Goal: Communication & Community: Answer question/provide support

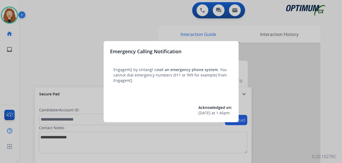
click at [24, 83] on div at bounding box center [171, 81] width 342 height 163
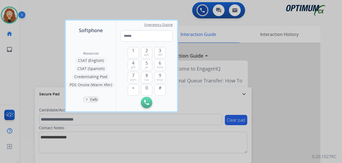
click at [50, 32] on div at bounding box center [171, 81] width 342 height 163
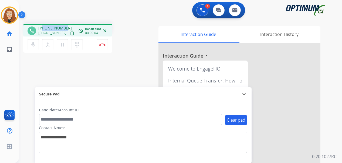
drag, startPoint x: 43, startPoint y: 27, endPoint x: 65, endPoint y: 27, distance: 22.1
click at [65, 27] on div "[PHONE_NUMBER] [PHONE_NUMBER] content_copy" at bounding box center [56, 30] width 37 height 11
copy span "3184232382"
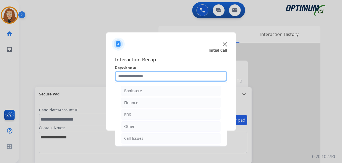
click at [140, 75] on input "text" at bounding box center [171, 76] width 112 height 11
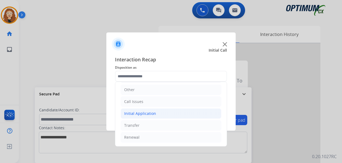
click at [147, 115] on div "Initial Application" at bounding box center [140, 113] width 32 height 5
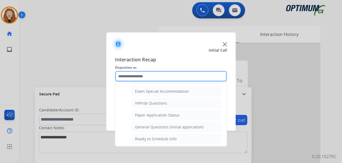
scroll to position [279, 0]
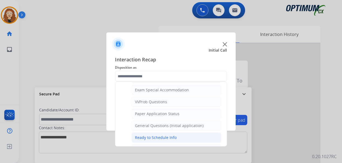
click at [158, 138] on div "Ready to Schedule Info" at bounding box center [156, 137] width 42 height 5
type input "**********"
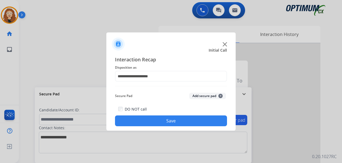
click at [161, 120] on button "Save" at bounding box center [171, 120] width 112 height 11
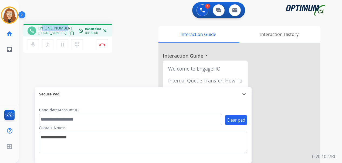
drag, startPoint x: 43, startPoint y: 28, endPoint x: 65, endPoint y: 28, distance: 22.1
click at [65, 28] on div "[PHONE_NUMBER] [PHONE_NUMBER] content_copy" at bounding box center [56, 30] width 37 height 11
copy span "4847671074"
click at [103, 44] on img at bounding box center [102, 44] width 6 height 3
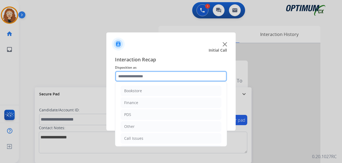
drag, startPoint x: 130, startPoint y: 72, endPoint x: 134, endPoint y: 74, distance: 5.1
click at [134, 75] on input "text" at bounding box center [171, 76] width 112 height 11
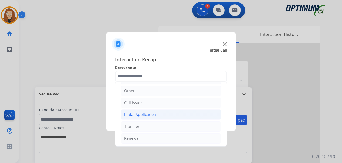
click at [169, 114] on li "Initial Application" at bounding box center [170, 114] width 101 height 10
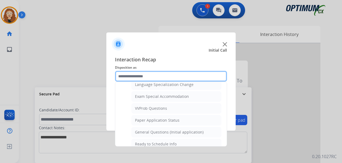
scroll to position [274, 0]
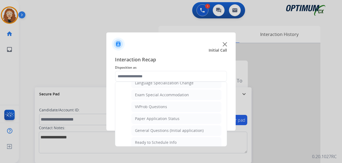
click at [196, 127] on li "General Questions (Initial application)" at bounding box center [176, 130] width 90 height 10
type input "**********"
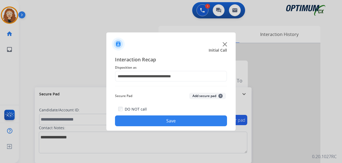
click at [144, 122] on button "Save" at bounding box center [171, 120] width 112 height 11
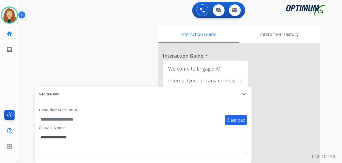
click at [23, 79] on div "swap_horiz Break voice bridge close_fullscreen Connect 3-Way Call merge_type Se…" at bounding box center [174, 131] width 310 height 225
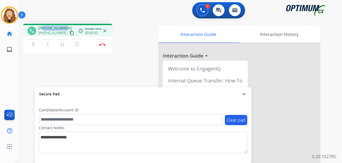
drag, startPoint x: 43, startPoint y: 28, endPoint x: 65, endPoint y: 26, distance: 21.7
click at [65, 26] on div "[PHONE_NUMBER] [PHONE_NUMBER] content_copy" at bounding box center [56, 30] width 37 height 11
copy span "4068369628"
click at [105, 46] on button "Disconnect" at bounding box center [101, 44] width 11 height 11
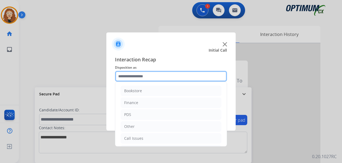
click at [141, 74] on input "text" at bounding box center [171, 76] width 112 height 11
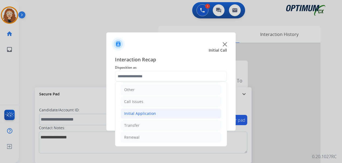
click at [147, 112] on div "Initial Application" at bounding box center [140, 113] width 32 height 5
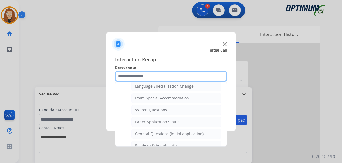
scroll to position [274, 0]
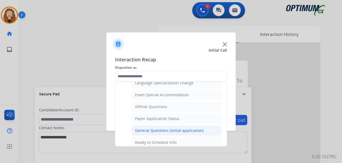
click at [200, 133] on li "General Questions (Initial application)" at bounding box center [176, 130] width 90 height 10
type input "**********"
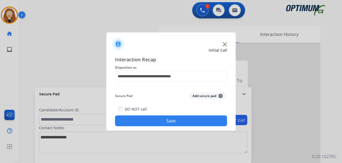
click at [194, 123] on button "Save" at bounding box center [171, 120] width 112 height 11
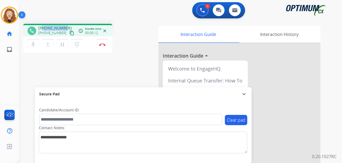
drag, startPoint x: 43, startPoint y: 28, endPoint x: 65, endPoint y: 28, distance: 21.8
click at [65, 28] on div "[PHONE_NUMBER] [PHONE_NUMBER] content_copy" at bounding box center [56, 30] width 37 height 11
copy span "6014900000"
click at [104, 46] on button "Disconnect" at bounding box center [101, 44] width 11 height 11
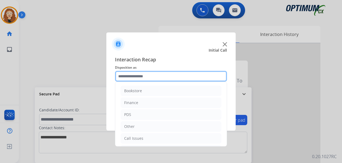
click at [143, 76] on input "text" at bounding box center [171, 76] width 112 height 11
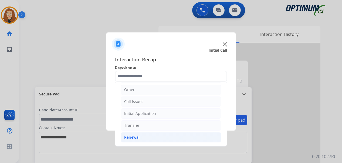
drag, startPoint x: 181, startPoint y: 136, endPoint x: 203, endPoint y: 133, distance: 22.3
click at [181, 136] on li "Renewal" at bounding box center [170, 137] width 101 height 10
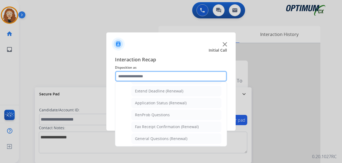
scroll to position [132, 0]
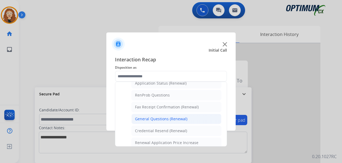
click at [195, 119] on li "General Questions (Renewal)" at bounding box center [176, 118] width 90 height 10
type input "**********"
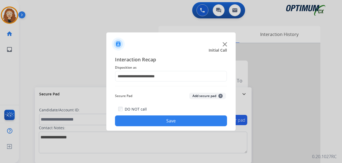
click at [185, 120] on button "Save" at bounding box center [171, 120] width 112 height 11
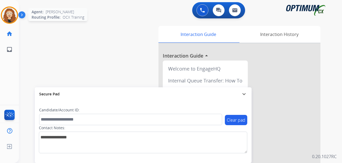
click at [9, 13] on img at bounding box center [9, 15] width 15 height 15
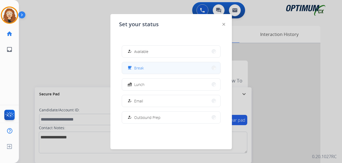
click at [152, 67] on button "free_breakfast Break" at bounding box center [171, 68] width 98 height 12
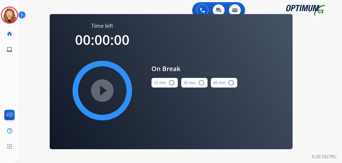
click at [173, 83] on mat-icon "radio_button_unchecked" at bounding box center [171, 82] width 6 height 6
click at [102, 92] on mat-icon "play_circle_filled" at bounding box center [102, 90] width 6 height 6
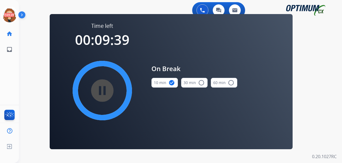
click at [318, 80] on div "0 Voice Interactions 0 Chat Interactions 0 Email Interactions swap_horiz Break …" at bounding box center [180, 81] width 323 height 163
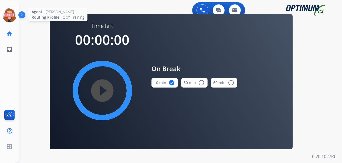
click at [2, 13] on circle at bounding box center [9, 15] width 16 height 16
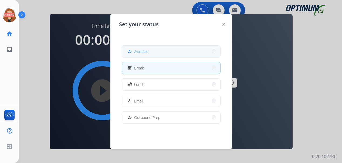
click at [192, 52] on button "how_to_reg Available" at bounding box center [171, 52] width 98 height 12
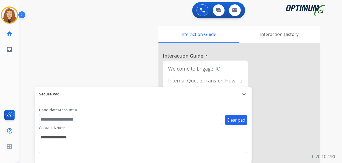
click at [22, 66] on div "swap_horiz Break voice bridge close_fullscreen Connect 3-Way Call merge_type Se…" at bounding box center [174, 131] width 310 height 225
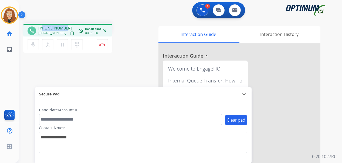
drag, startPoint x: 43, startPoint y: 28, endPoint x: 65, endPoint y: 26, distance: 22.7
click at [65, 26] on div "[PHONE_NUMBER] [PHONE_NUMBER] content_copy" at bounding box center [56, 30] width 37 height 11
copy span "3406263966"
click at [104, 46] on button "Disconnect" at bounding box center [101, 44] width 11 height 11
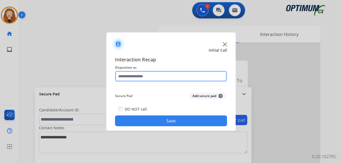
click at [150, 77] on input "text" at bounding box center [171, 76] width 112 height 11
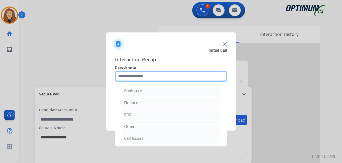
scroll to position [37, 0]
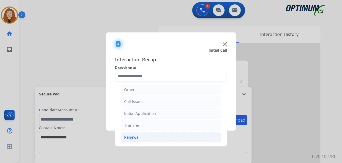
click at [135, 138] on div "Renewal" at bounding box center [131, 136] width 15 height 5
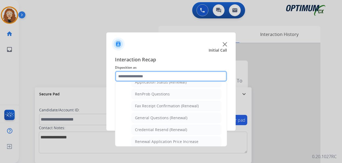
scroll to position [137, 0]
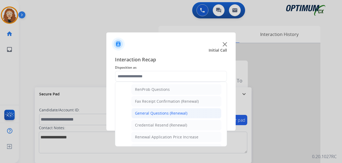
click at [175, 113] on div "General Questions (Renewal)" at bounding box center [161, 112] width 52 height 5
type input "**********"
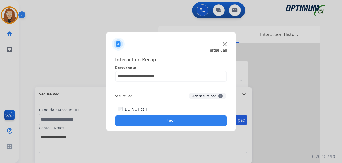
click at [170, 121] on button "Save" at bounding box center [171, 120] width 112 height 11
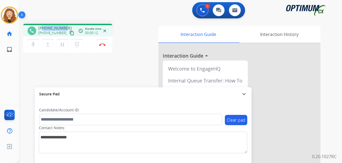
drag, startPoint x: 43, startPoint y: 27, endPoint x: 67, endPoint y: 26, distance: 24.6
click at [67, 26] on div "[PHONE_NUMBER] [PHONE_NUMBER] content_copy" at bounding box center [56, 30] width 37 height 11
copy span "9733927605"
click at [104, 43] on button "Disconnect" at bounding box center [101, 44] width 11 height 11
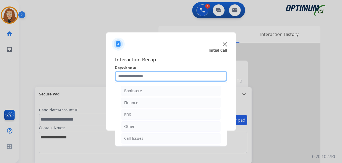
click at [137, 75] on input "text" at bounding box center [171, 76] width 112 height 11
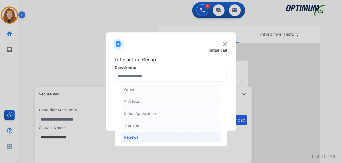
click at [151, 140] on li "Renewal" at bounding box center [170, 137] width 101 height 10
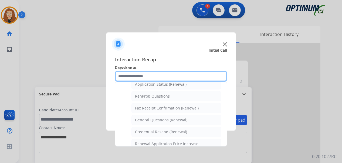
scroll to position [138, 0]
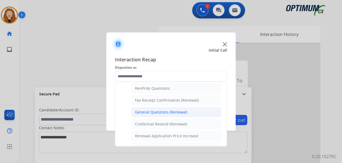
click at [193, 115] on li "General Questions (Renewal)" at bounding box center [176, 112] width 90 height 10
type input "**********"
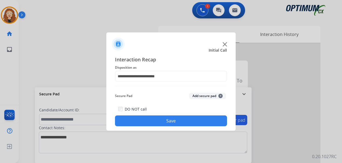
drag, startPoint x: 188, startPoint y: 119, endPoint x: 126, endPoint y: 71, distance: 78.7
click at [187, 119] on button "Save" at bounding box center [171, 120] width 112 height 11
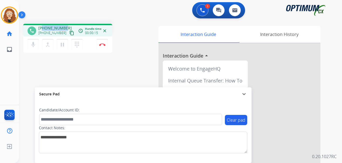
drag, startPoint x: 43, startPoint y: 28, endPoint x: 67, endPoint y: 24, distance: 24.9
click at [68, 23] on div "phone [PHONE_NUMBER] [PHONE_NUMBER] content_copy access_time Call metrics Queue…" at bounding box center [174, 131] width 310 height 225
copy span "2164824222"
click at [102, 46] on button "Disconnect" at bounding box center [101, 44] width 11 height 11
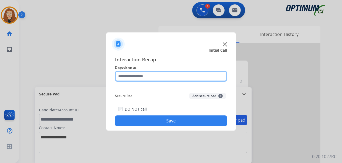
click at [144, 75] on input "text" at bounding box center [171, 76] width 112 height 11
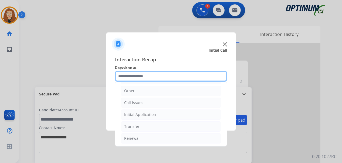
scroll to position [37, 0]
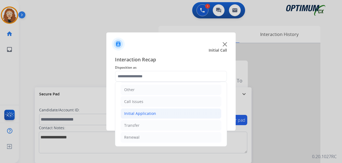
click at [161, 115] on li "Initial Application" at bounding box center [170, 113] width 101 height 10
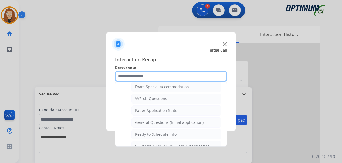
scroll to position [287, 0]
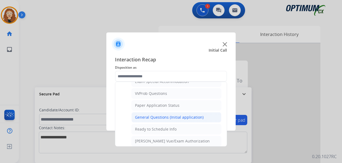
click at [185, 119] on div "General Questions (Initial application)" at bounding box center [169, 116] width 68 height 5
type input "**********"
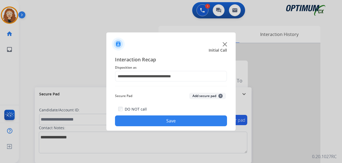
click at [161, 120] on button "Save" at bounding box center [171, 120] width 112 height 11
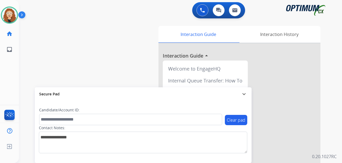
click at [271, 152] on div at bounding box center [239, 143] width 162 height 201
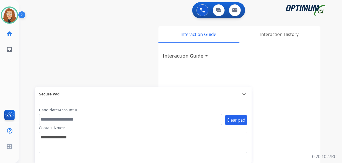
click at [327, 143] on div "Interaction Guide Interaction History Interaction Guide arrow_drop_down" at bounding box center [241, 134] width 175 height 220
click at [20, 83] on div "swap_horiz Break voice bridge close_fullscreen Connect 3-Way Call merge_type Se…" at bounding box center [174, 131] width 310 height 225
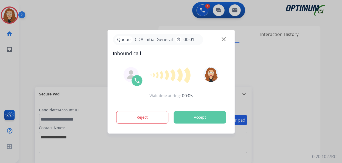
click at [22, 93] on div at bounding box center [171, 81] width 342 height 163
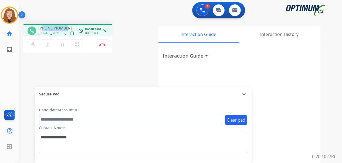
drag, startPoint x: 43, startPoint y: 26, endPoint x: 66, endPoint y: 26, distance: 22.9
click at [66, 26] on div "[PHONE_NUMBER] [PHONE_NUMBER] content_copy" at bounding box center [56, 30] width 37 height 11
copy span "7186895777"
click at [103, 45] on img at bounding box center [102, 44] width 6 height 3
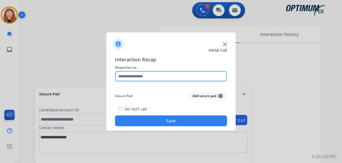
click at [134, 77] on input "text" at bounding box center [171, 76] width 112 height 11
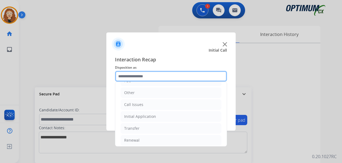
scroll to position [37, 0]
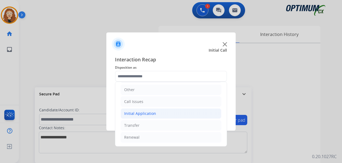
click at [167, 113] on li "Initial Application" at bounding box center [170, 113] width 101 height 10
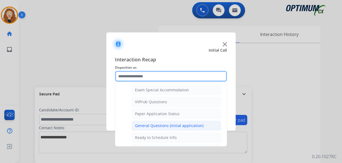
scroll to position [274, 0]
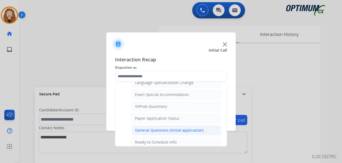
click at [189, 129] on div "General Questions (Initial application)" at bounding box center [169, 129] width 68 height 5
type input "**********"
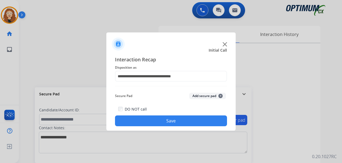
click at [181, 121] on button "Save" at bounding box center [171, 120] width 112 height 11
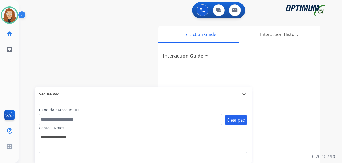
click at [23, 65] on div "swap_horiz Break voice bridge close_fullscreen Connect 3-Way Call merge_type Se…" at bounding box center [174, 131] width 310 height 225
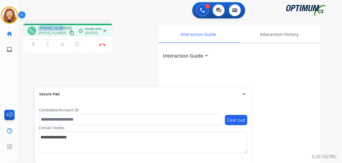
drag, startPoint x: 42, startPoint y: 27, endPoint x: 60, endPoint y: 25, distance: 18.3
click at [60, 25] on div "phone [PHONE_NUMBER] [PHONE_NUMBER] content_copy access_time Call metrics Queue…" at bounding box center [67, 30] width 89 height 13
click at [70, 15] on div "1 Voice Interactions 0 Chat Interactions 0 Email Interactions" at bounding box center [176, 10] width 303 height 17
drag, startPoint x: 46, startPoint y: 27, endPoint x: 65, endPoint y: 25, distance: 18.7
click at [65, 25] on div "phone [PHONE_NUMBER] [PHONE_NUMBER] content_copy access_time Call metrics Queue…" at bounding box center [67, 30] width 89 height 13
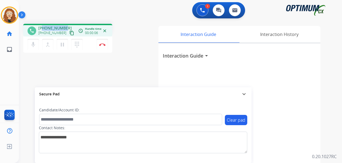
copy span "9736526826"
click at [103, 43] on button "Disconnect" at bounding box center [101, 44] width 11 height 11
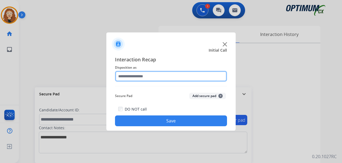
click at [136, 75] on input "text" at bounding box center [171, 76] width 112 height 11
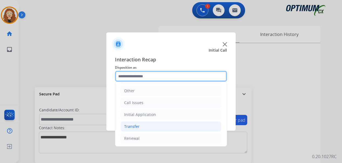
scroll to position [36, 0]
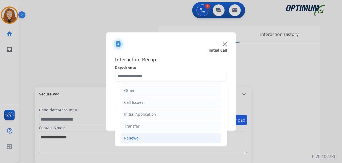
drag, startPoint x: 154, startPoint y: 137, endPoint x: 191, endPoint y: 136, distance: 36.7
click at [155, 137] on li "Renewal" at bounding box center [170, 138] width 101 height 10
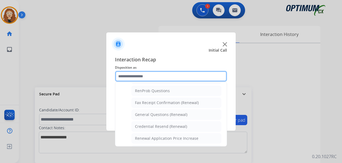
scroll to position [141, 0]
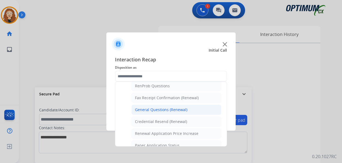
click at [181, 111] on div "General Questions (Renewal)" at bounding box center [161, 109] width 52 height 5
type input "**********"
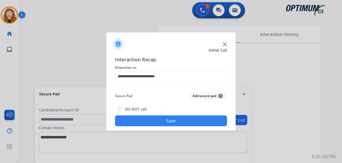
click at [175, 118] on button "Save" at bounding box center [171, 120] width 112 height 11
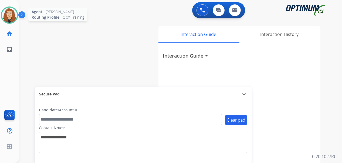
click at [11, 15] on img at bounding box center [9, 15] width 15 height 15
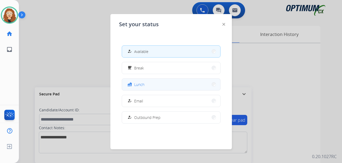
click at [160, 81] on button "fastfood Lunch" at bounding box center [171, 84] width 98 height 12
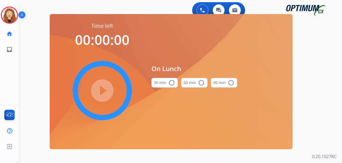
click at [171, 83] on mat-icon "radio_button_unchecked" at bounding box center [171, 82] width 6 height 6
click at [171, 83] on mat-icon "check_circle" at bounding box center [171, 82] width 6 height 6
click at [104, 92] on mat-icon "play_circle_filled" at bounding box center [102, 90] width 6 height 6
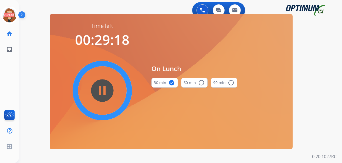
click at [319, 87] on div "0 Voice Interactions 0 Chat Interactions 0 Email Interactions swap_horiz Break …" at bounding box center [180, 81] width 323 height 163
click at [28, 113] on div "0 Voice Interactions 0 Chat Interactions 0 Email Interactions swap_horiz Break …" at bounding box center [180, 81] width 323 height 163
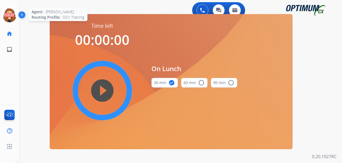
click at [10, 18] on icon at bounding box center [10, 15] width 18 height 18
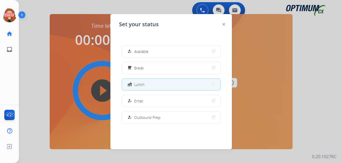
click at [147, 50] on span "Available" at bounding box center [141, 52] width 14 height 6
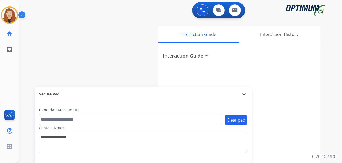
click at [26, 68] on div "swap_horiz Break voice bridge close_fullscreen Connect 3-Way Call merge_type Se…" at bounding box center [174, 131] width 310 height 225
click at [26, 104] on div "swap_horiz Break voice bridge close_fullscreen Connect 3-Way Call merge_type Se…" at bounding box center [174, 131] width 310 height 225
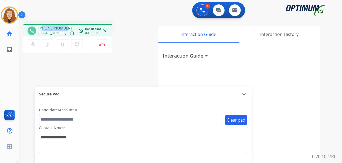
drag, startPoint x: 43, startPoint y: 27, endPoint x: 66, endPoint y: 26, distance: 23.5
click at [66, 26] on div "[PHONE_NUMBER] [PHONE_NUMBER] content_copy" at bounding box center [56, 30] width 37 height 11
copy span "7864138109"
click at [104, 45] on img at bounding box center [102, 44] width 6 height 3
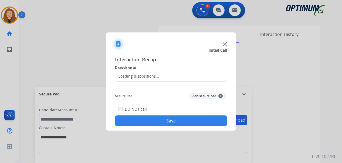
click at [143, 74] on div "Loading dispositions..." at bounding box center [137, 75] width 44 height 5
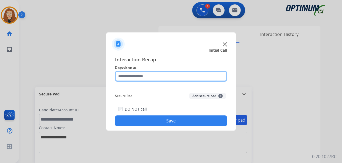
click at [151, 75] on input "text" at bounding box center [171, 76] width 112 height 11
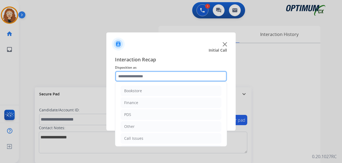
scroll to position [37, 0]
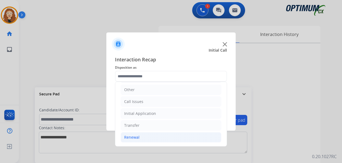
drag, startPoint x: 150, startPoint y: 137, endPoint x: 203, endPoint y: 127, distance: 54.2
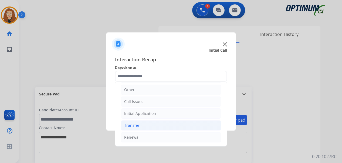
click at [152, 137] on li "Renewal" at bounding box center [170, 137] width 101 height 10
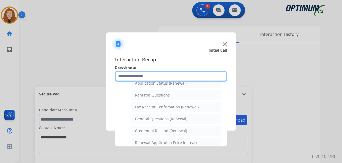
scroll to position [134, 0]
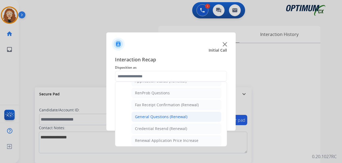
click at [159, 117] on div "General Questions (Renewal)" at bounding box center [161, 116] width 52 height 5
type input "**********"
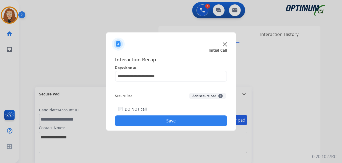
click at [158, 119] on button "Save" at bounding box center [171, 120] width 112 height 11
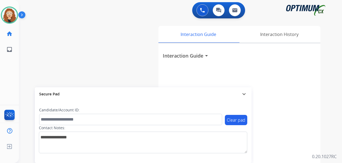
click at [138, 19] on div "swap_horiz Break voice bridge close_fullscreen Connect 3-Way Call merge_type Se…" at bounding box center [174, 131] width 310 height 225
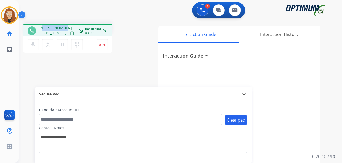
drag, startPoint x: 43, startPoint y: 27, endPoint x: 64, endPoint y: 25, distance: 21.1
click at [64, 25] on span "[PHONE_NUMBER]" at bounding box center [54, 27] width 33 height 5
click at [103, 46] on button "Disconnect" at bounding box center [101, 44] width 11 height 11
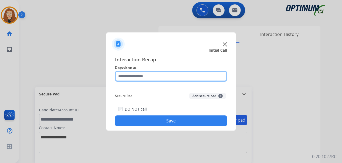
click at [129, 72] on input "text" at bounding box center [171, 76] width 112 height 11
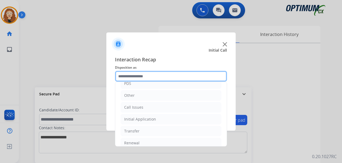
scroll to position [37, 0]
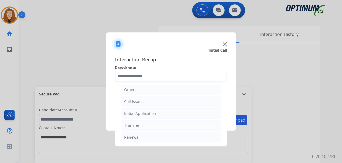
drag, startPoint x: 141, startPoint y: 135, endPoint x: 218, endPoint y: 122, distance: 78.2
click at [143, 135] on li "Renewal" at bounding box center [170, 137] width 101 height 10
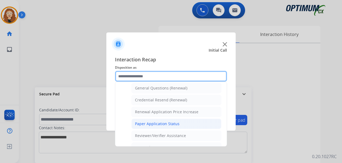
scroll to position [163, 0]
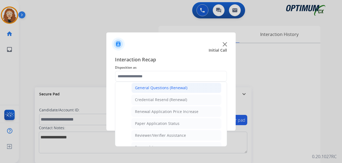
click at [162, 88] on div "General Questions (Renewal)" at bounding box center [161, 87] width 52 height 5
type input "**********"
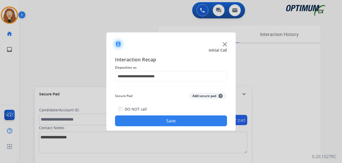
drag, startPoint x: 146, startPoint y: 123, endPoint x: 144, endPoint y: 116, distance: 7.1
click at [146, 120] on button "Save" at bounding box center [171, 120] width 112 height 11
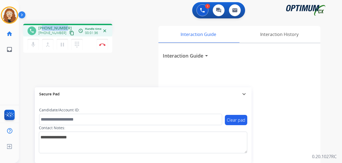
drag, startPoint x: 43, startPoint y: 26, endPoint x: 64, endPoint y: 26, distance: 20.8
click at [64, 26] on span "[PHONE_NUMBER]" at bounding box center [54, 27] width 33 height 5
click at [104, 46] on button "Disconnect" at bounding box center [101, 44] width 11 height 11
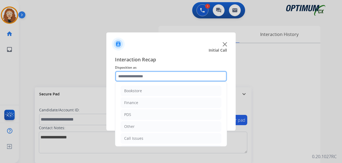
click at [144, 76] on input "text" at bounding box center [171, 76] width 112 height 11
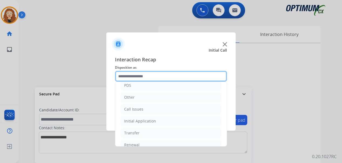
scroll to position [37, 0]
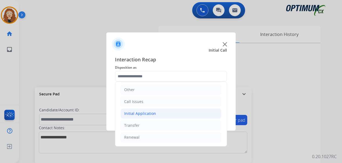
click at [153, 114] on div "Initial Application" at bounding box center [140, 113] width 32 height 5
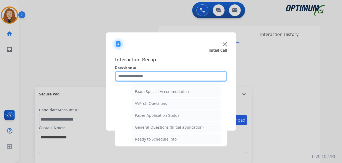
scroll to position [281, 0]
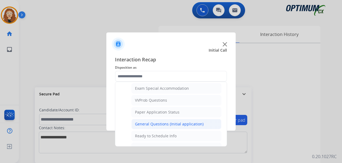
click at [179, 122] on div "General Questions (Initial application)" at bounding box center [169, 123] width 68 height 5
type input "**********"
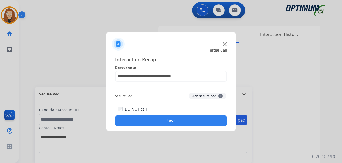
click at [173, 119] on button "Save" at bounding box center [171, 120] width 112 height 11
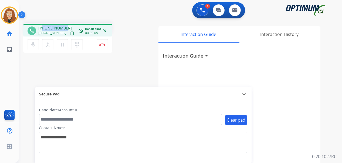
drag, startPoint x: 43, startPoint y: 27, endPoint x: 65, endPoint y: 26, distance: 21.9
click at [65, 26] on div "[PHONE_NUMBER] [PHONE_NUMBER] content_copy" at bounding box center [56, 30] width 37 height 11
click at [104, 46] on button "Disconnect" at bounding box center [101, 44] width 11 height 11
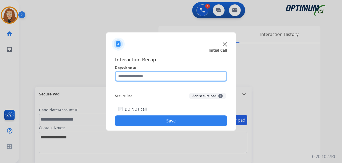
click at [141, 76] on input "text" at bounding box center [171, 76] width 112 height 11
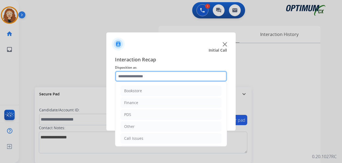
scroll to position [37, 0]
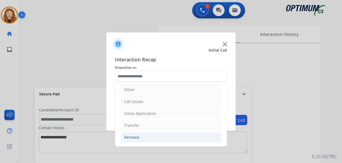
drag, startPoint x: 175, startPoint y: 139, endPoint x: 191, endPoint y: 137, distance: 15.8
click at [176, 139] on li "Renewal" at bounding box center [170, 137] width 101 height 10
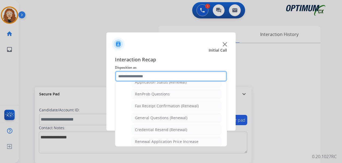
scroll to position [142, 0]
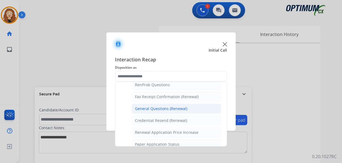
click at [187, 110] on li "General Questions (Renewal)" at bounding box center [176, 108] width 90 height 10
type input "**********"
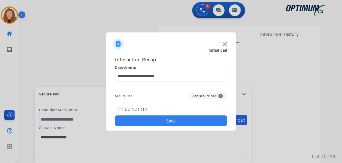
click at [179, 118] on button "Save" at bounding box center [171, 120] width 112 height 11
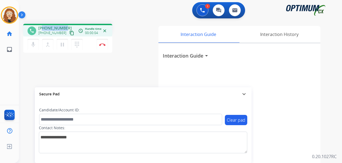
drag, startPoint x: 43, startPoint y: 27, endPoint x: 65, endPoint y: 23, distance: 23.0
click at [65, 23] on div "phone [PHONE_NUMBER] [PHONE_NUMBER] content_copy access_time Call metrics Queue…" at bounding box center [174, 131] width 310 height 225
click at [106, 45] on button "Disconnect" at bounding box center [101, 44] width 11 height 11
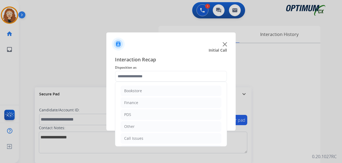
click at [136, 75] on input "text" at bounding box center [171, 76] width 112 height 11
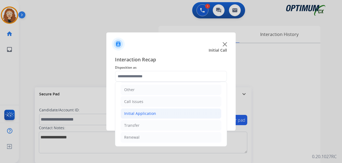
click at [146, 112] on div "Initial Application" at bounding box center [140, 113] width 32 height 5
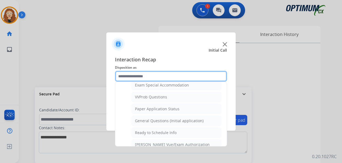
scroll to position [286, 0]
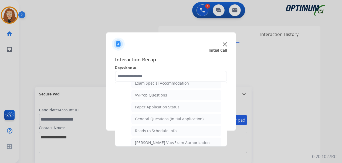
click at [172, 121] on div "General Questions (Initial application)" at bounding box center [169, 118] width 68 height 5
type input "**********"
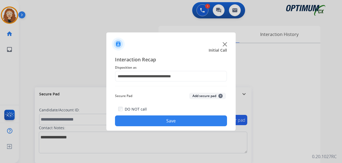
click at [172, 121] on button "Save" at bounding box center [171, 120] width 112 height 11
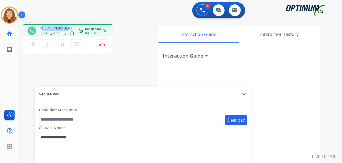
drag, startPoint x: 44, startPoint y: 26, endPoint x: 66, endPoint y: 25, distance: 22.1
click at [66, 25] on div "[PHONE_NUMBER] [PHONE_NUMBER] content_copy" at bounding box center [56, 30] width 37 height 11
click at [104, 46] on img at bounding box center [102, 44] width 6 height 3
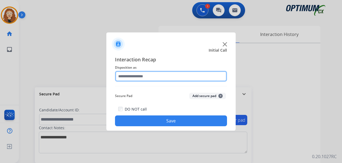
click at [142, 79] on input "text" at bounding box center [171, 76] width 112 height 11
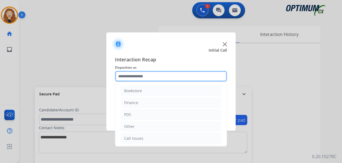
scroll to position [37, 0]
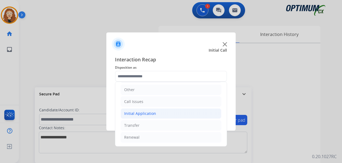
click at [153, 114] on div "Initial Application" at bounding box center [140, 113] width 32 height 5
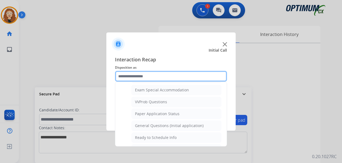
scroll to position [282, 0]
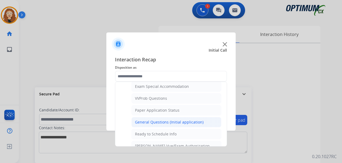
click at [196, 122] on div "General Questions (Initial application)" at bounding box center [169, 121] width 68 height 5
type input "**********"
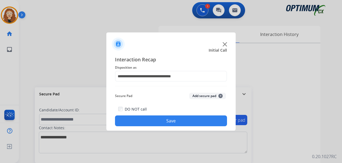
drag, startPoint x: 195, startPoint y: 121, endPoint x: 140, endPoint y: 80, distance: 68.3
click at [194, 121] on button "Save" at bounding box center [171, 120] width 112 height 11
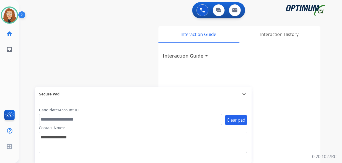
click at [108, 37] on div "swap_horiz Break voice bridge close_fullscreen Connect 3-Way Call merge_type Se…" at bounding box center [174, 131] width 310 height 225
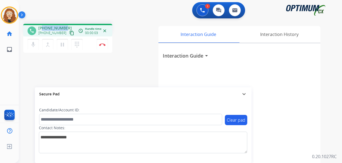
drag, startPoint x: 43, startPoint y: 27, endPoint x: 65, endPoint y: 26, distance: 21.3
click at [65, 26] on div "[PHONE_NUMBER] [PHONE_NUMBER] content_copy" at bounding box center [56, 30] width 37 height 11
click at [103, 46] on button "Disconnect" at bounding box center [101, 44] width 11 height 11
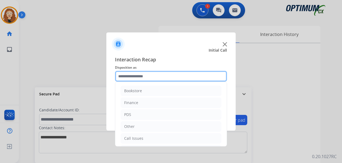
click at [136, 77] on input "text" at bounding box center [171, 76] width 112 height 11
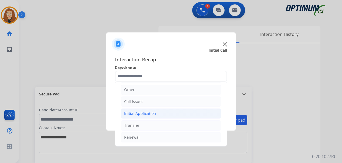
click at [151, 115] on div "Initial Application" at bounding box center [140, 113] width 32 height 5
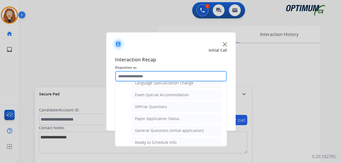
scroll to position [276, 0]
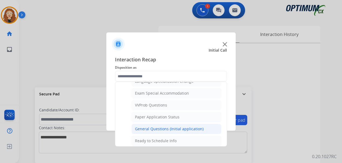
click at [180, 129] on div "General Questions (Initial application)" at bounding box center [169, 128] width 68 height 5
type input "**********"
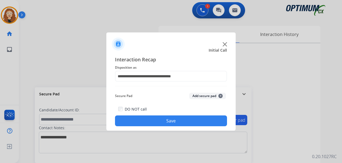
click at [174, 120] on button "Save" at bounding box center [171, 120] width 112 height 11
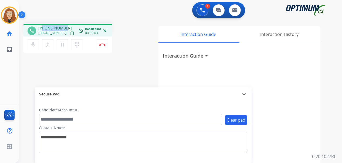
drag, startPoint x: 43, startPoint y: 27, endPoint x: 66, endPoint y: 26, distance: 23.2
click at [66, 26] on div "[PHONE_NUMBER] [PHONE_NUMBER] content_copy" at bounding box center [56, 30] width 37 height 11
click at [103, 47] on button "Disconnect" at bounding box center [101, 44] width 11 height 11
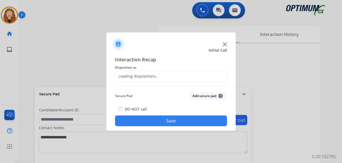
click at [134, 76] on div "Loading dispositions..." at bounding box center [137, 75] width 44 height 5
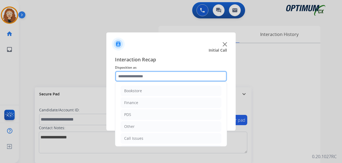
click at [137, 75] on input "text" at bounding box center [171, 76] width 112 height 11
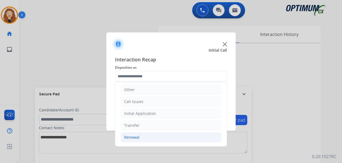
drag, startPoint x: 162, startPoint y: 138, endPoint x: 192, endPoint y: 134, distance: 29.7
click at [163, 138] on li "Renewal" at bounding box center [170, 137] width 101 height 10
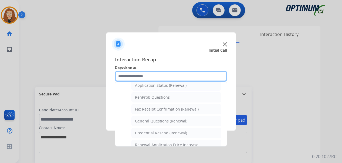
scroll to position [130, 0]
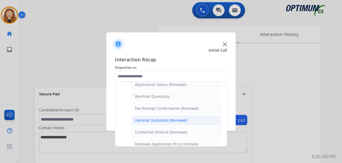
click at [183, 119] on div "General Questions (Renewal)" at bounding box center [161, 119] width 52 height 5
type input "**********"
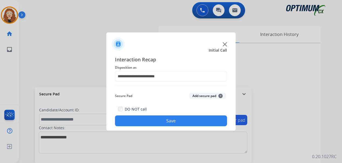
drag, startPoint x: 177, startPoint y: 120, endPoint x: 175, endPoint y: 116, distance: 4.5
click at [177, 119] on button "Save" at bounding box center [171, 120] width 112 height 11
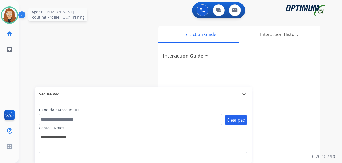
click at [12, 12] on img at bounding box center [9, 15] width 15 height 15
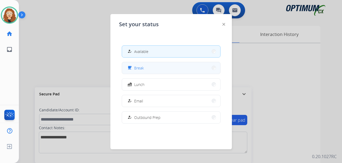
click at [153, 68] on button "free_breakfast Break" at bounding box center [171, 68] width 98 height 12
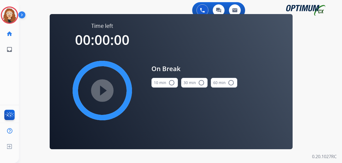
click at [170, 82] on mat-icon "radio_button_unchecked" at bounding box center [171, 82] width 6 height 6
click at [102, 92] on mat-icon "play_circle_filled" at bounding box center [102, 90] width 6 height 6
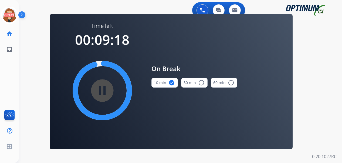
click at [26, 44] on div "swap_horiz Break voice bridge close_fullscreen Connect 3-Way Call merge_type Se…" at bounding box center [174, 32] width 310 height 26
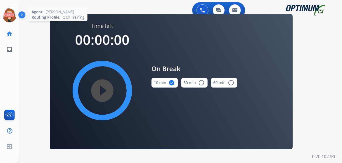
click at [10, 15] on icon at bounding box center [10, 15] width 18 height 18
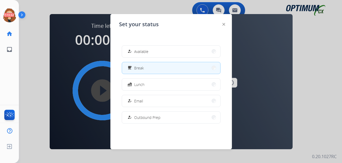
click at [135, 52] on div "how_to_reg Available" at bounding box center [137, 51] width 22 height 6
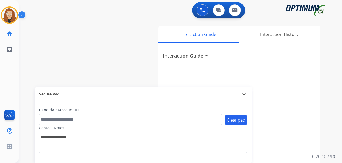
click at [22, 42] on div "swap_horiz Break voice bridge close_fullscreen Connect 3-Way Call merge_type Se…" at bounding box center [174, 131] width 310 height 225
click at [29, 46] on span "Emails" at bounding box center [28, 50] width 15 height 10
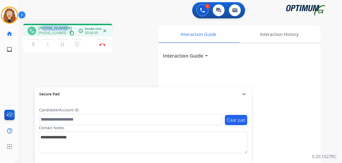
drag, startPoint x: 43, startPoint y: 26, endPoint x: 63, endPoint y: 28, distance: 20.0
click at [63, 27] on span "[PHONE_NUMBER]" at bounding box center [54, 27] width 33 height 5
click at [104, 43] on img at bounding box center [102, 44] width 6 height 3
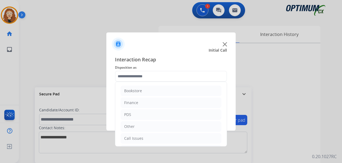
click at [132, 73] on input "text" at bounding box center [171, 76] width 112 height 11
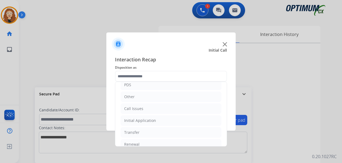
scroll to position [37, 0]
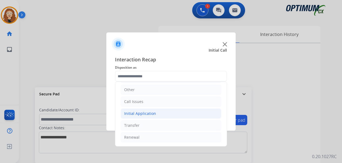
click at [135, 115] on div "Initial Application" at bounding box center [140, 113] width 32 height 5
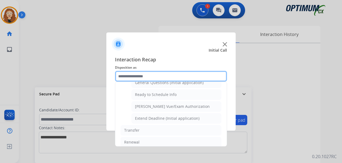
scroll to position [327, 0]
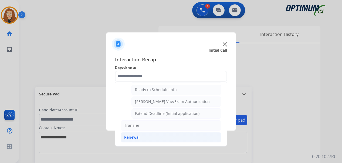
click at [165, 136] on li "Renewal" at bounding box center [170, 137] width 101 height 10
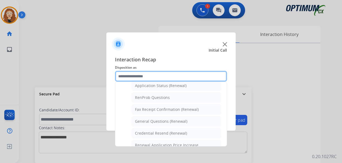
scroll to position [135, 0]
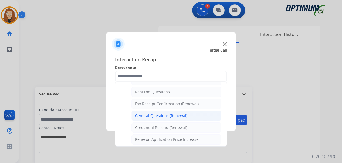
click at [165, 113] on div "General Questions (Renewal)" at bounding box center [161, 115] width 52 height 5
type input "**********"
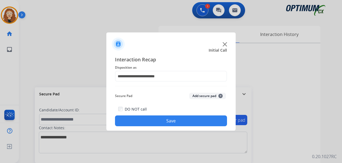
click at [165, 117] on button "Save" at bounding box center [171, 120] width 112 height 11
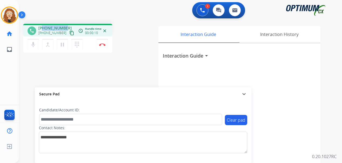
drag, startPoint x: 43, startPoint y: 28, endPoint x: 66, endPoint y: 25, distance: 22.9
click at [66, 25] on div "phone [PHONE_NUMBER] [PHONE_NUMBER] content_copy access_time Call metrics Queue…" at bounding box center [67, 30] width 89 height 13
click at [103, 45] on img at bounding box center [102, 44] width 6 height 3
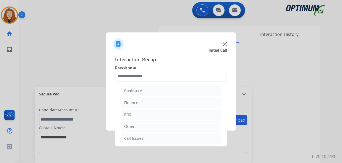
scroll to position [37, 0]
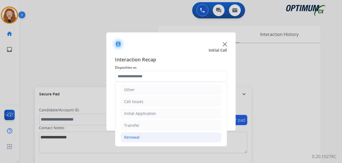
click at [150, 135] on li "Renewal" at bounding box center [170, 137] width 101 height 10
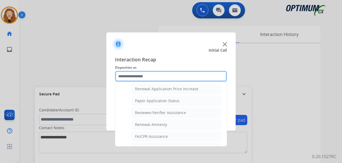
scroll to position [190, 0]
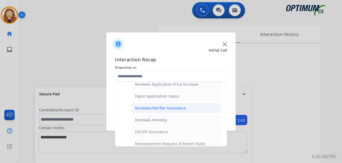
click at [167, 110] on div "Reviewer/Verifier Assistance" at bounding box center [160, 107] width 51 height 5
type input "**********"
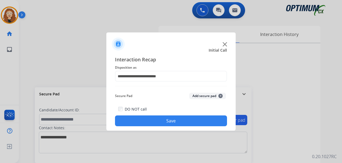
click at [168, 121] on button "Save" at bounding box center [171, 120] width 112 height 11
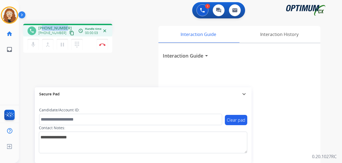
drag, startPoint x: 43, startPoint y: 27, endPoint x: 63, endPoint y: 25, distance: 20.4
click at [65, 25] on div "phone [PHONE_NUMBER] [PHONE_NUMBER] content_copy access_time Call metrics Queue…" at bounding box center [67, 30] width 89 height 13
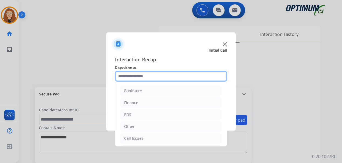
click at [125, 75] on input "text" at bounding box center [171, 76] width 112 height 11
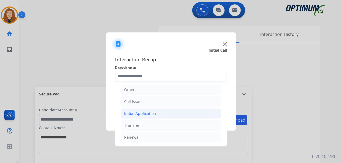
click at [161, 115] on li "Initial Application" at bounding box center [170, 113] width 101 height 10
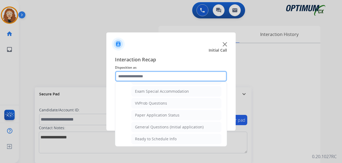
scroll to position [279, 0]
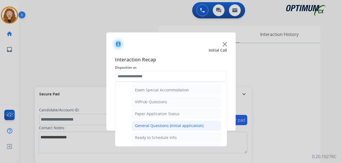
click at [202, 125] on li "General Questions (Initial application)" at bounding box center [176, 125] width 90 height 10
type input "**********"
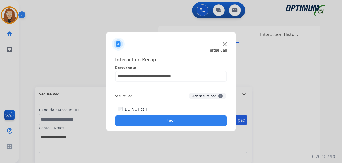
click at [190, 118] on button "Save" at bounding box center [171, 120] width 112 height 11
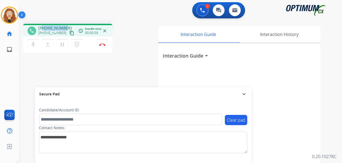
drag, startPoint x: 44, startPoint y: 29, endPoint x: 66, endPoint y: 26, distance: 22.5
click at [66, 26] on div "[PHONE_NUMBER] [PHONE_NUMBER] content_copy" at bounding box center [56, 30] width 37 height 11
click at [104, 45] on img at bounding box center [102, 44] width 6 height 3
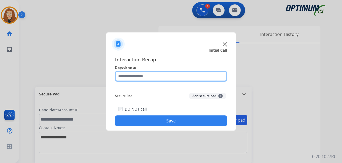
click at [142, 75] on input "text" at bounding box center [171, 76] width 112 height 11
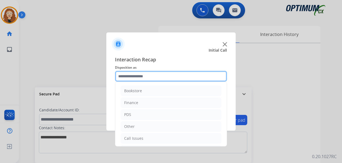
scroll to position [37, 0]
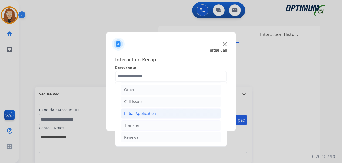
drag, startPoint x: 150, startPoint y: 111, endPoint x: 159, endPoint y: 113, distance: 9.7
click at [151, 111] on div "Initial Application" at bounding box center [140, 113] width 32 height 5
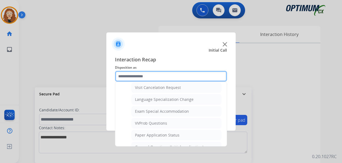
scroll to position [281, 0]
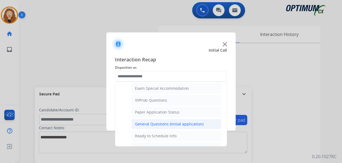
click at [204, 125] on li "General Questions (Initial application)" at bounding box center [176, 124] width 90 height 10
type input "**********"
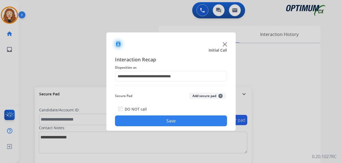
click at [201, 123] on button "Save" at bounding box center [171, 120] width 112 height 11
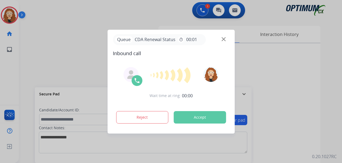
click at [25, 80] on div at bounding box center [171, 81] width 342 height 163
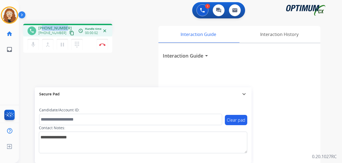
drag, startPoint x: 43, startPoint y: 28, endPoint x: 64, endPoint y: 26, distance: 21.4
click at [65, 26] on div "[PHONE_NUMBER] [PHONE_NUMBER] content_copy" at bounding box center [56, 30] width 37 height 11
click at [123, 67] on div "phone [PHONE_NUMBER] [PHONE_NUMBER] content_copy access_time Call metrics Queue…" at bounding box center [174, 131] width 310 height 225
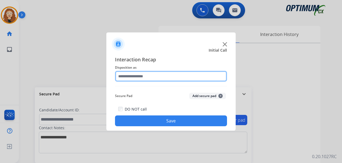
click at [132, 75] on input "text" at bounding box center [171, 76] width 112 height 11
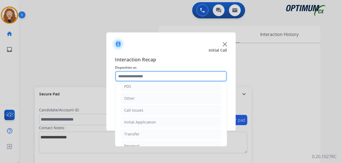
scroll to position [37, 0]
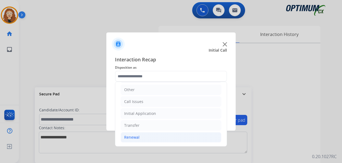
drag, startPoint x: 139, startPoint y: 139, endPoint x: 143, endPoint y: 139, distance: 4.6
click at [140, 139] on li "Renewal" at bounding box center [170, 137] width 101 height 10
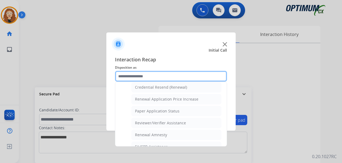
scroll to position [177, 0]
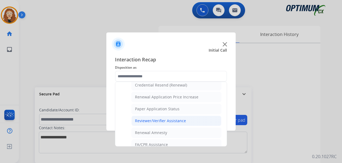
click at [192, 119] on li "Reviewer/Verifier Assistance" at bounding box center [176, 120] width 90 height 10
type input "**********"
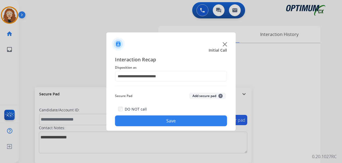
click at [190, 121] on button "Save" at bounding box center [171, 120] width 112 height 11
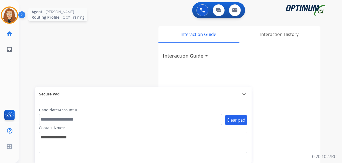
click at [11, 18] on img at bounding box center [9, 15] width 15 height 15
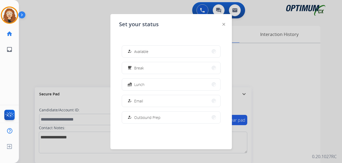
scroll to position [135, 0]
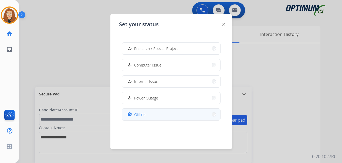
click at [154, 113] on button "work_off Offline" at bounding box center [171, 114] width 98 height 12
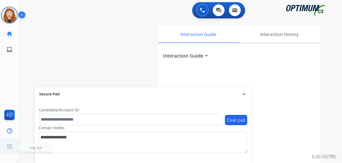
click at [10, 147] on img at bounding box center [10, 146] width 10 height 10
click at [27, 147] on span "Log out" at bounding box center [36, 147] width 32 height 8
